Goal: Task Accomplishment & Management: Use online tool/utility

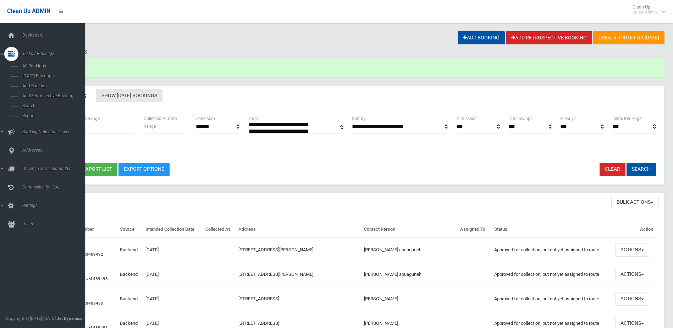
select select
click at [25, 104] on span "Search" at bounding box center [52, 105] width 64 height 5
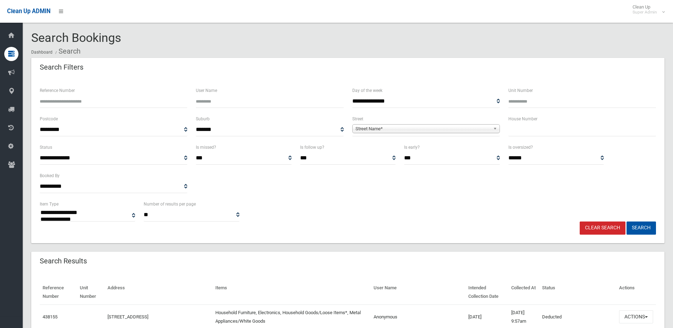
select select
click at [529, 132] on input "text" at bounding box center [583, 129] width 148 height 13
type input "**"
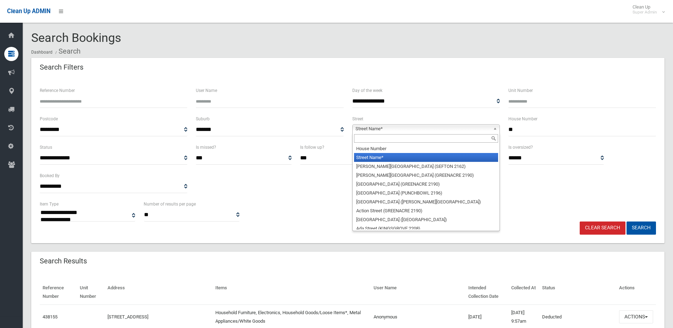
click at [388, 127] on span "Street Name*" at bounding box center [423, 129] width 135 height 9
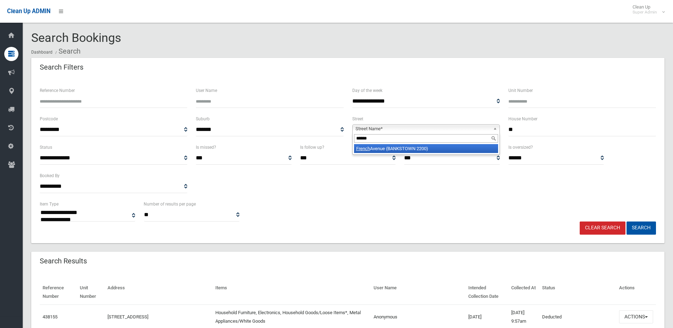
type input "******"
click at [387, 147] on li "[GEOGRAPHIC_DATA] (BANKSTOWN 2200)" at bounding box center [426, 148] width 144 height 9
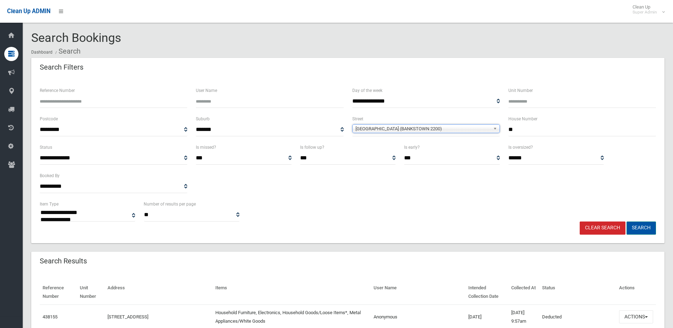
click at [652, 222] on button "Search" at bounding box center [641, 228] width 29 height 13
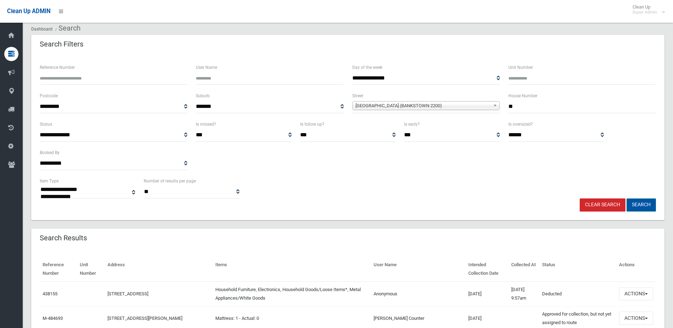
scroll to position [35, 0]
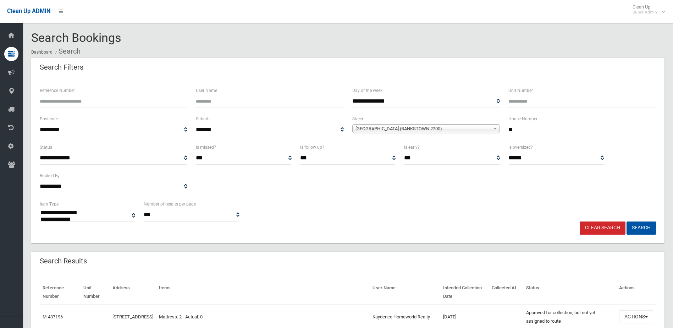
select select
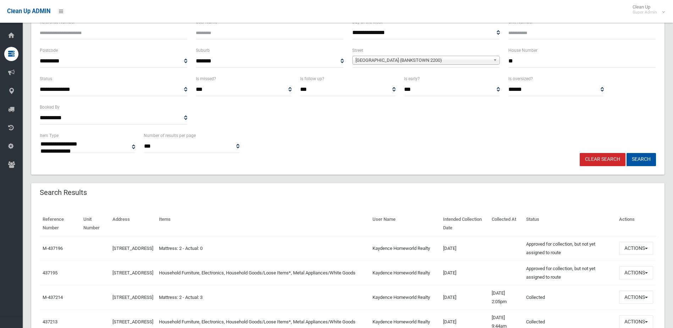
scroll to position [71, 0]
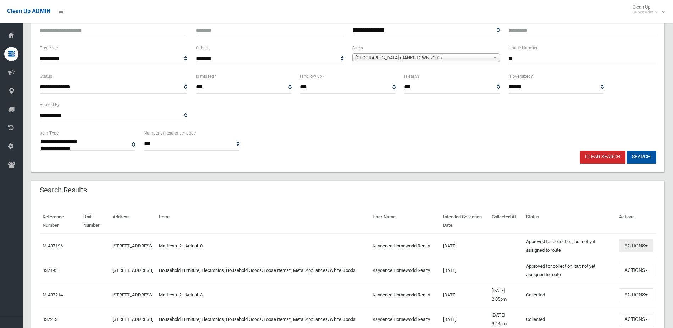
click at [642, 242] on button "Actions" at bounding box center [636, 245] width 34 height 13
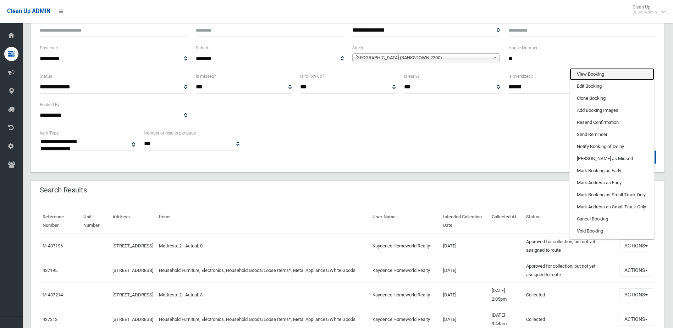
click at [593, 72] on link "View Booking" at bounding box center [612, 74] width 84 height 12
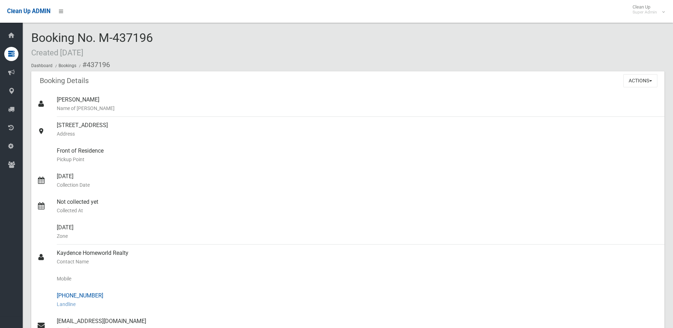
drag, startPoint x: 69, startPoint y: 296, endPoint x: 116, endPoint y: 296, distance: 47.2
click at [116, 296] on div "(02) 9796 7277 Landline" at bounding box center [358, 300] width 602 height 26
drag, startPoint x: 116, startPoint y: 296, endPoint x: 84, endPoint y: 295, distance: 32.0
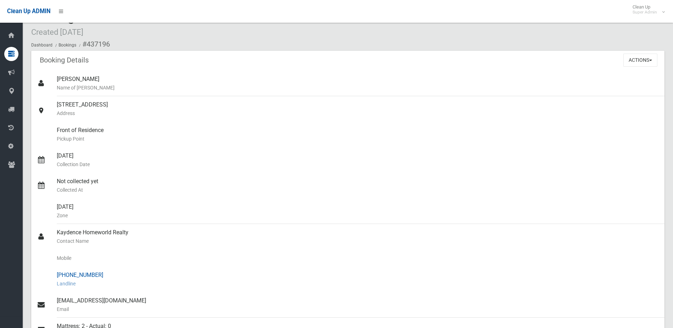
scroll to position [35, 0]
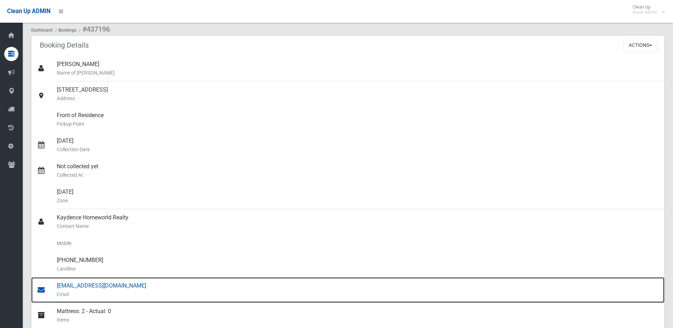
click at [96, 284] on div "reception@hwrg.com.au Email" at bounding box center [358, 290] width 602 height 26
